Goal: Transaction & Acquisition: Book appointment/travel/reservation

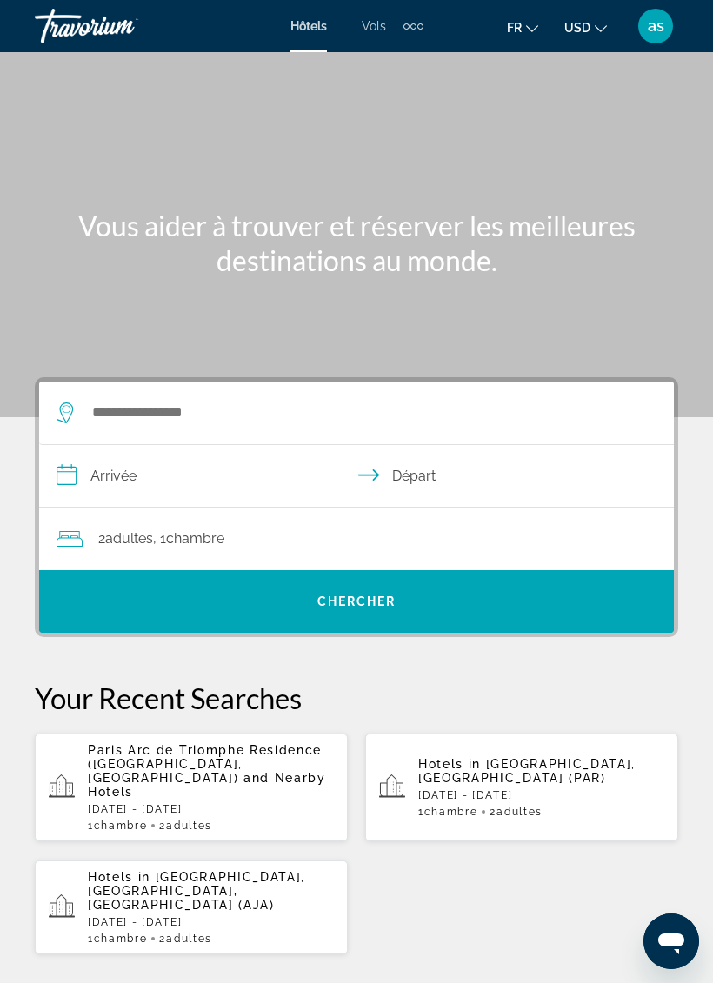
click at [222, 803] on p "[DATE] - [DATE]" at bounding box center [211, 809] width 246 height 12
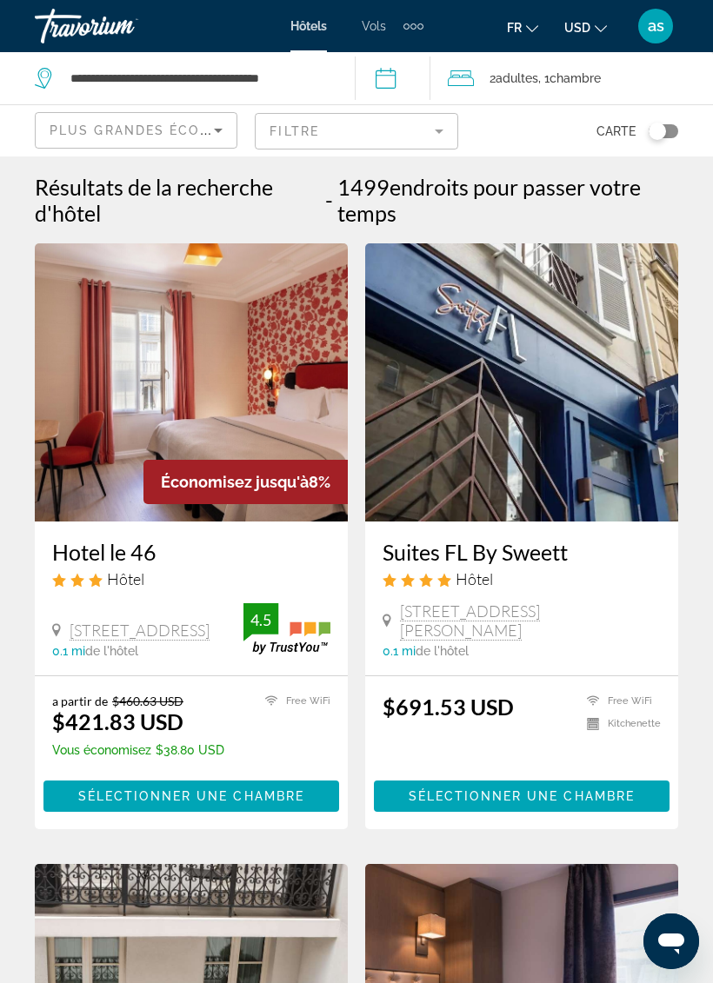
click at [589, 33] on span "USD" at bounding box center [577, 28] width 26 height 14
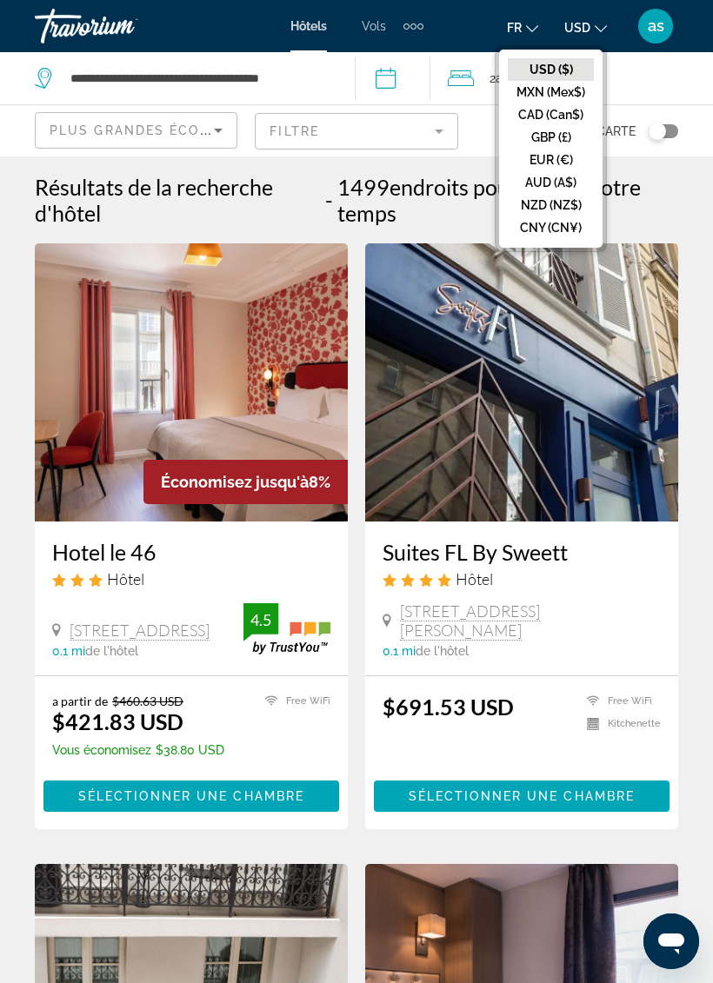
click at [560, 157] on button "EUR (€)" at bounding box center [550, 160] width 86 height 23
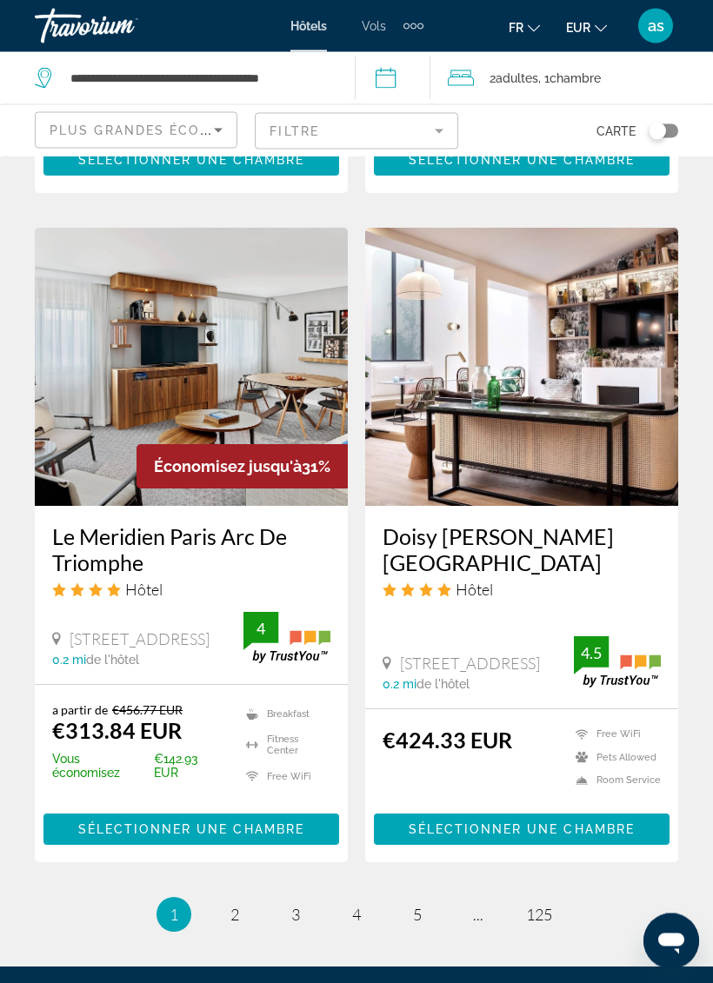
scroll to position [3166, 0]
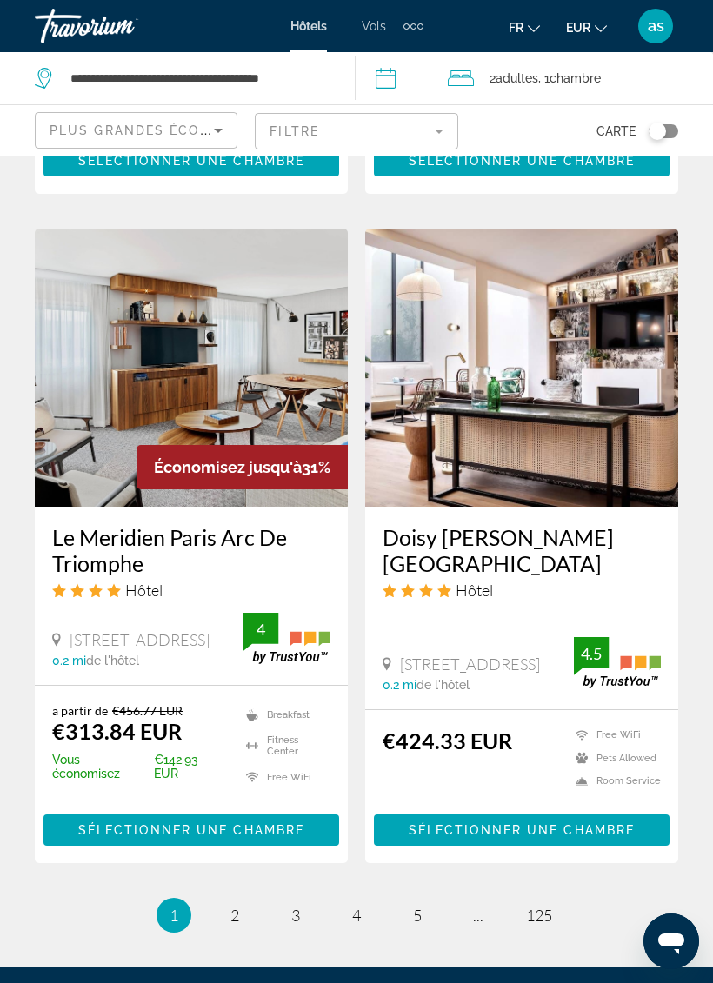
click at [271, 381] on img "Main content" at bounding box center [191, 368] width 313 height 278
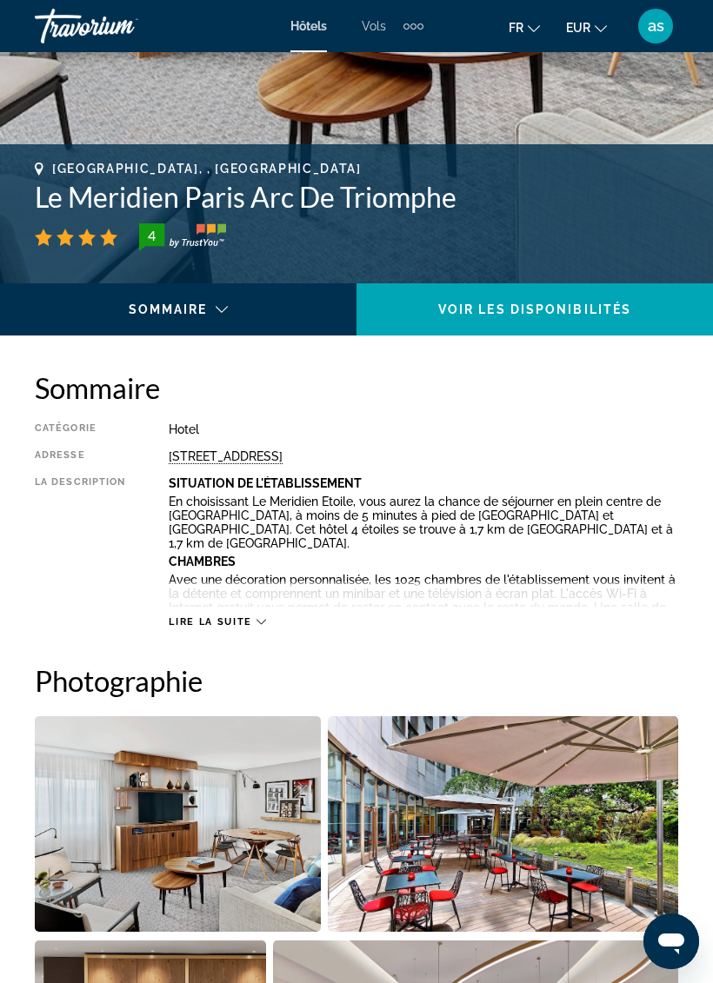
scroll to position [593, 0]
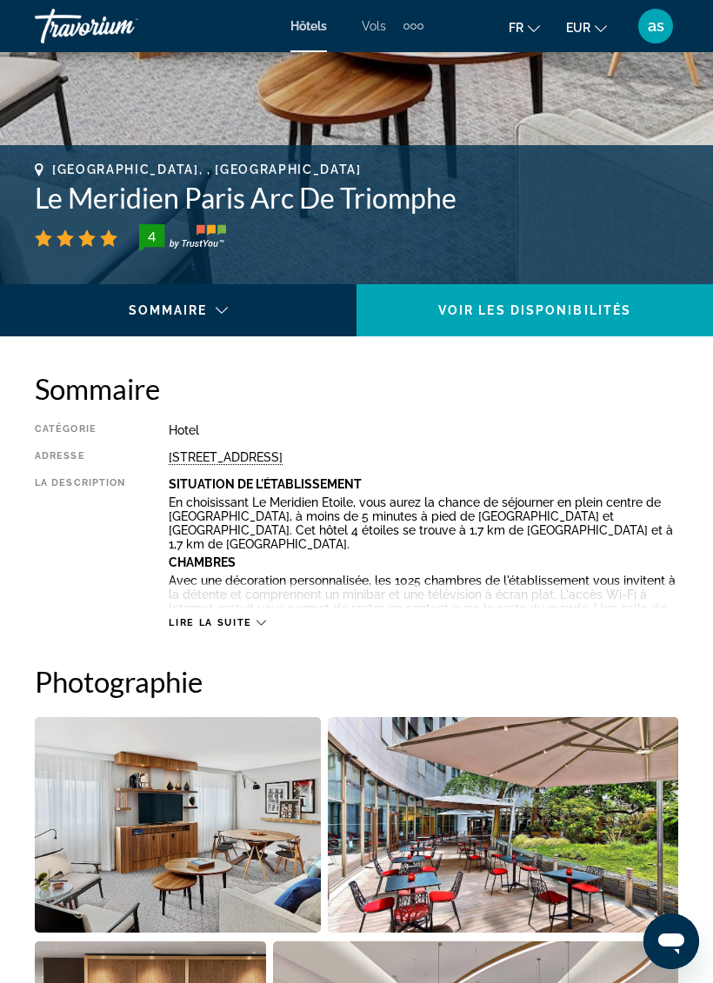
click at [247, 620] on span "Lire la suite" at bounding box center [210, 622] width 83 height 11
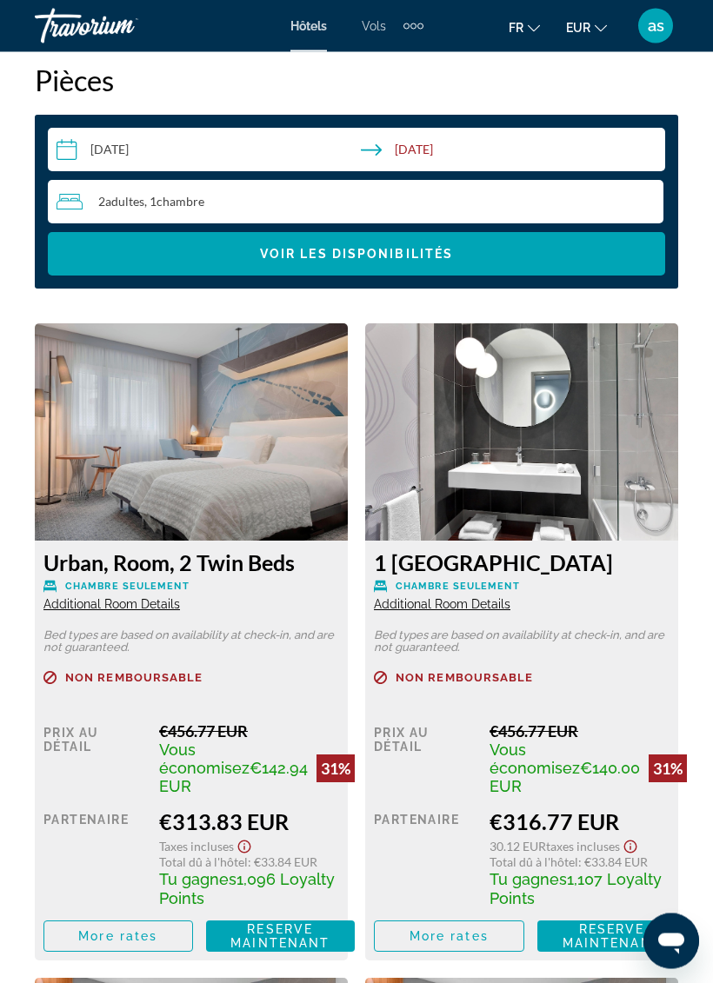
scroll to position [3086, 0]
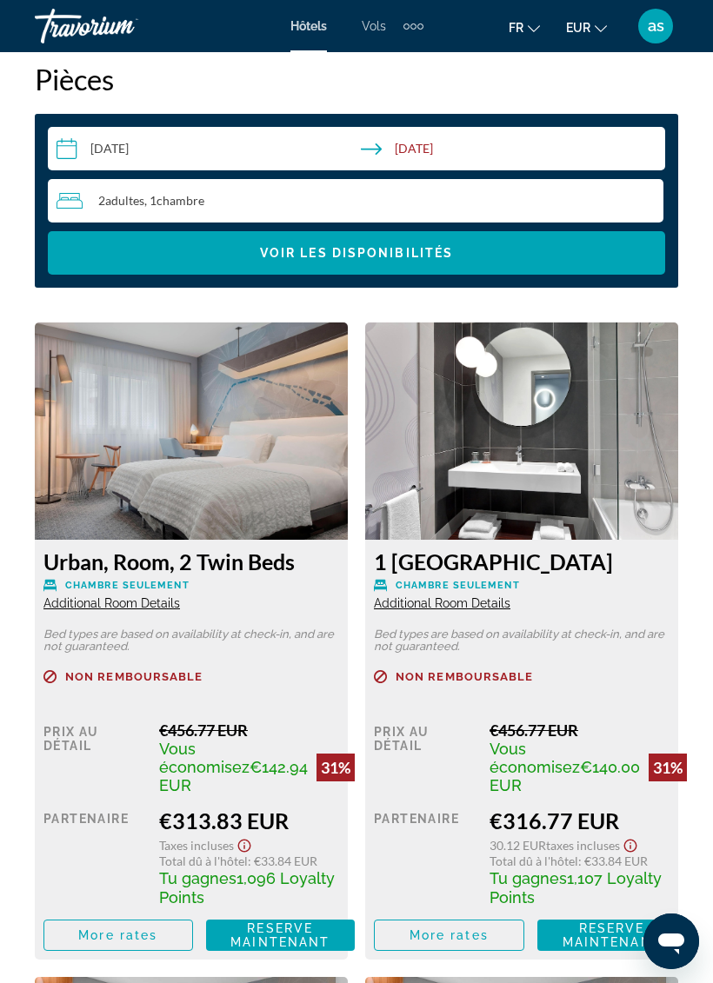
click at [103, 929] on span "Main content" at bounding box center [118, 935] width 148 height 42
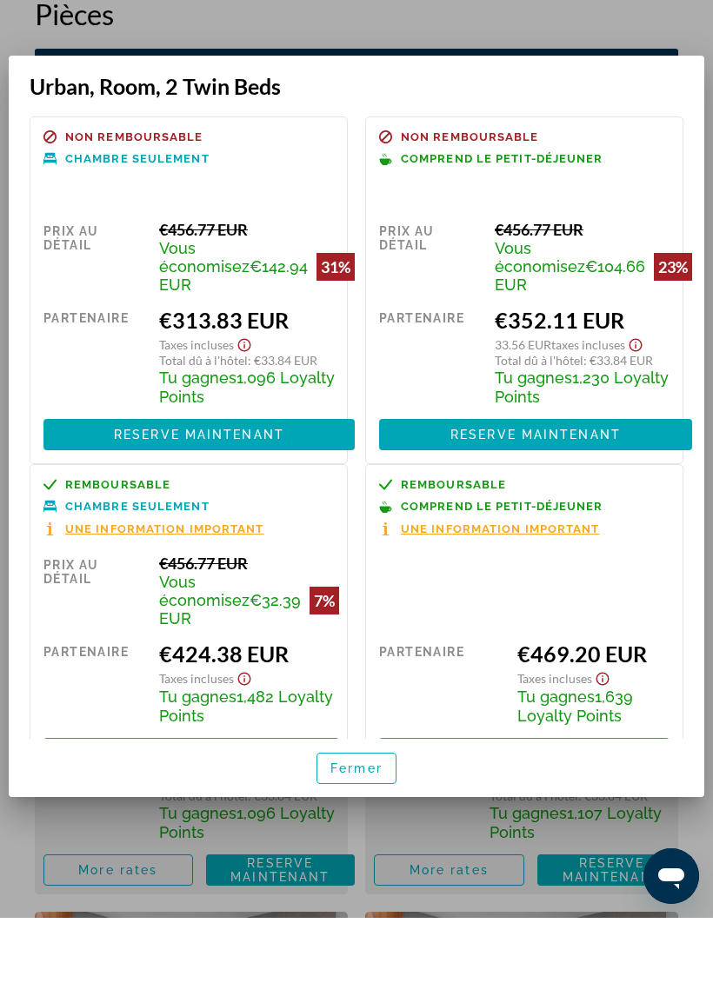
scroll to position [0, 0]
click at [640, 479] on span at bounding box center [535, 500] width 313 height 42
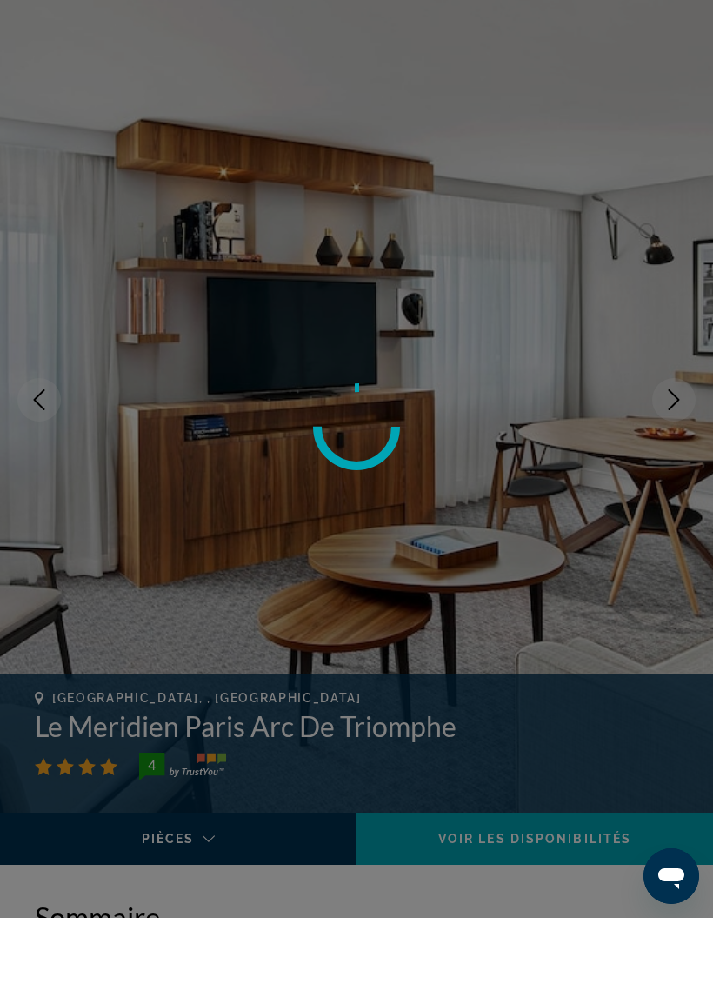
scroll to position [3021, 0]
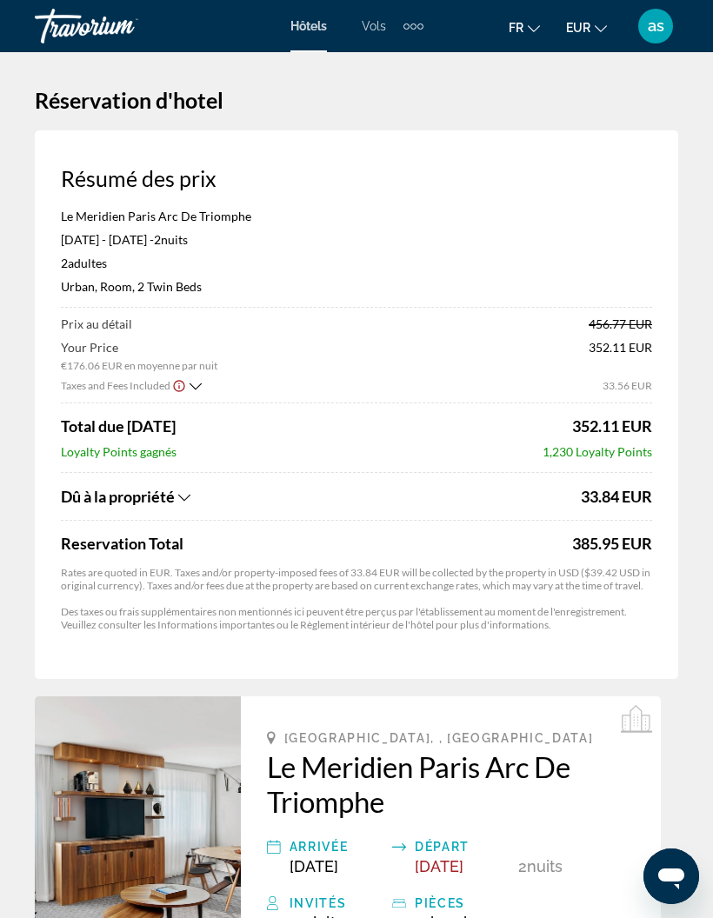
click at [183, 382] on icon "Show Taxes and Fees disclaimer" at bounding box center [178, 385] width 11 height 11
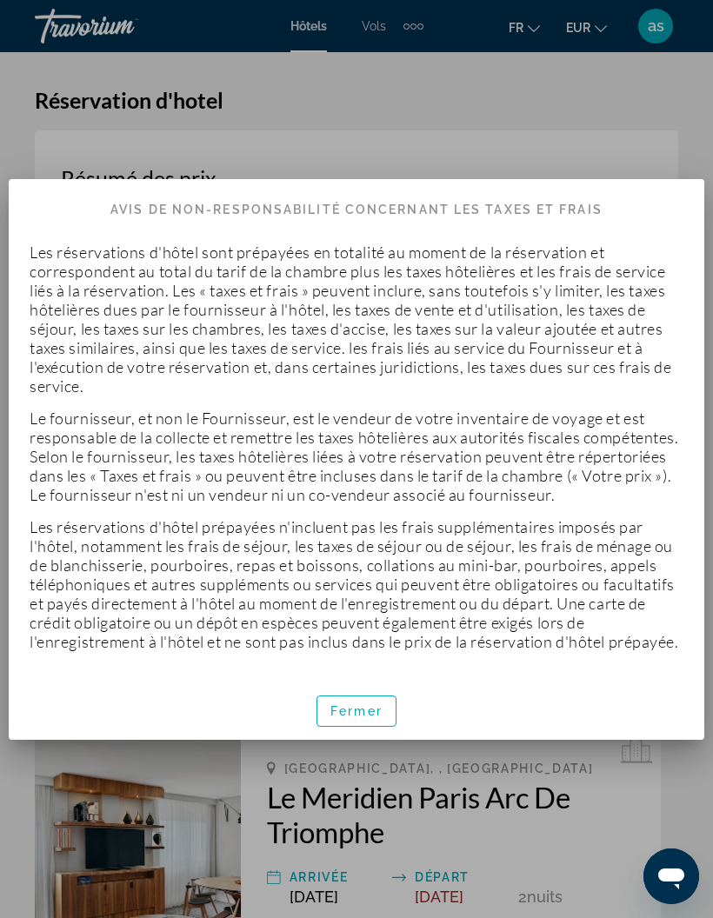
click at [376, 718] on span "Fermer" at bounding box center [356, 711] width 52 height 14
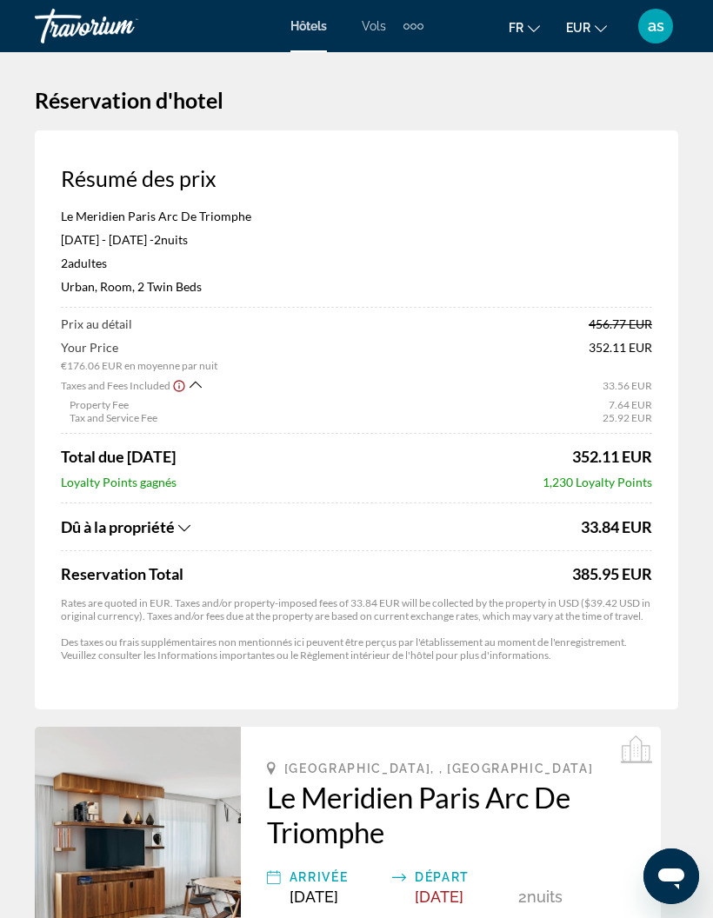
click at [187, 527] on icon "Show Taxes and Fees breakdown" at bounding box center [184, 527] width 12 height 7
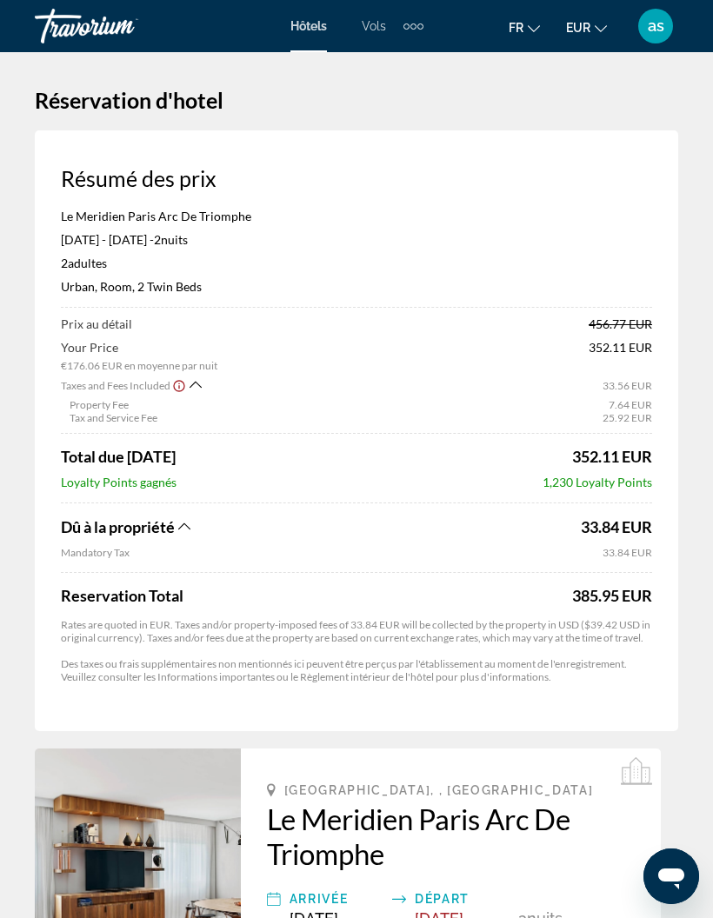
click at [199, 381] on icon "Show Taxes and Fees breakdown" at bounding box center [195, 384] width 12 height 15
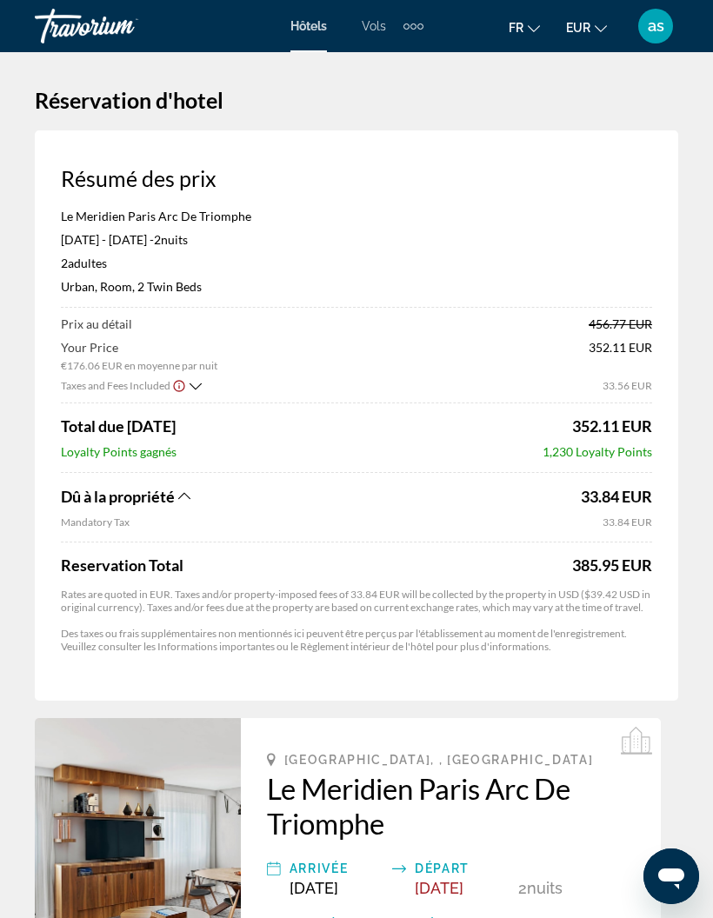
click at [199, 381] on icon "Show Taxes and Fees breakdown" at bounding box center [195, 386] width 12 height 15
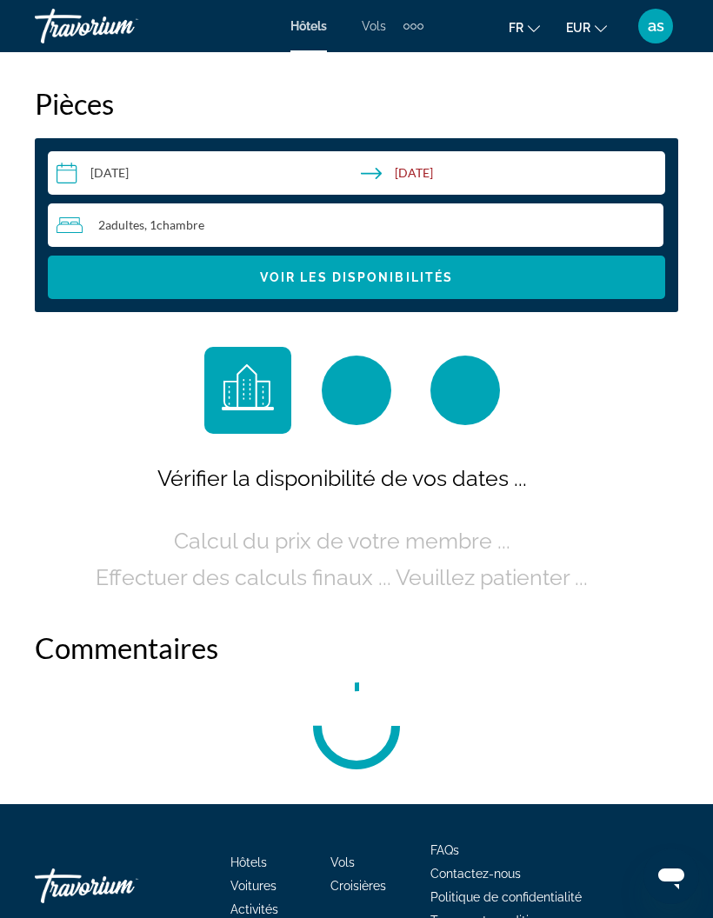
scroll to position [2755, 0]
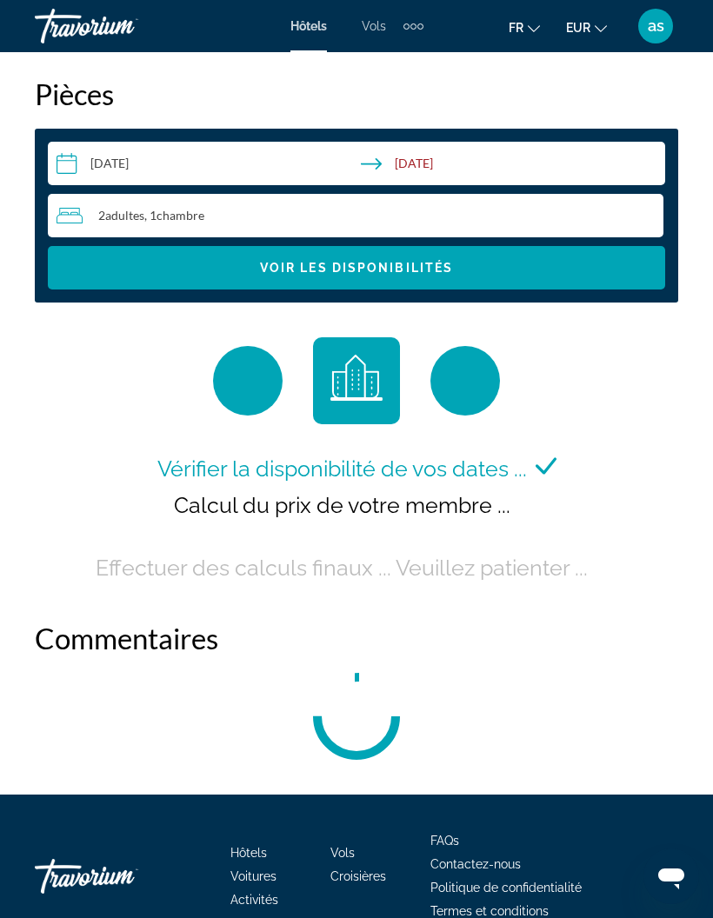
click at [474, 264] on span "Search widget" at bounding box center [356, 268] width 617 height 42
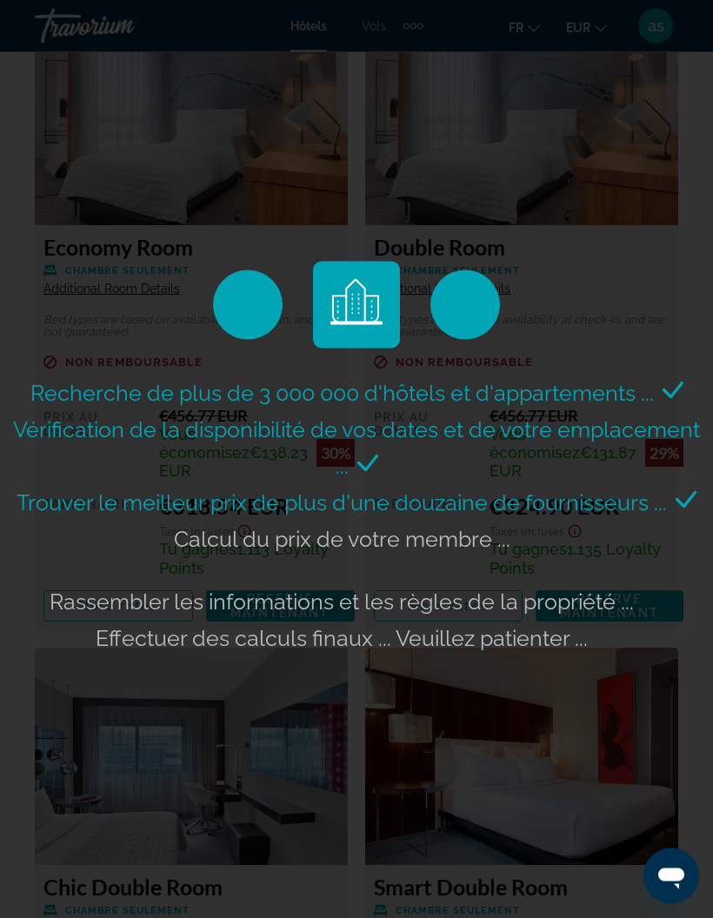
scroll to position [3739, 0]
